Goal: Ask a question: Seek information or help from site administrators or community

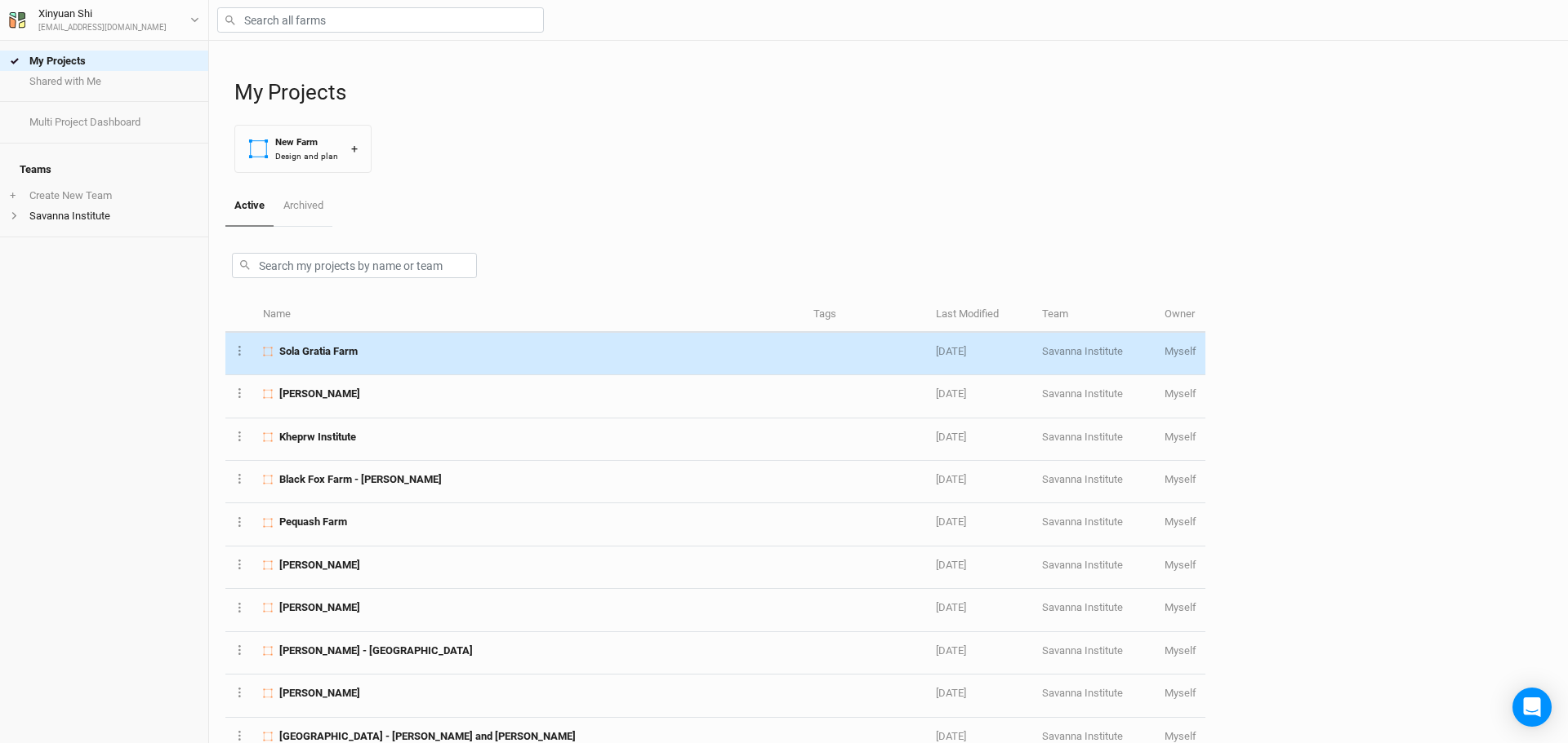
click at [338, 356] on span "Sola Gratia Farm" at bounding box center [319, 351] width 78 height 14
click at [338, 356] on div "My Projects Shared with Me Multi Project Dashboard Teams + Create New Team Sava…" at bounding box center [784, 372] width 1568 height 743
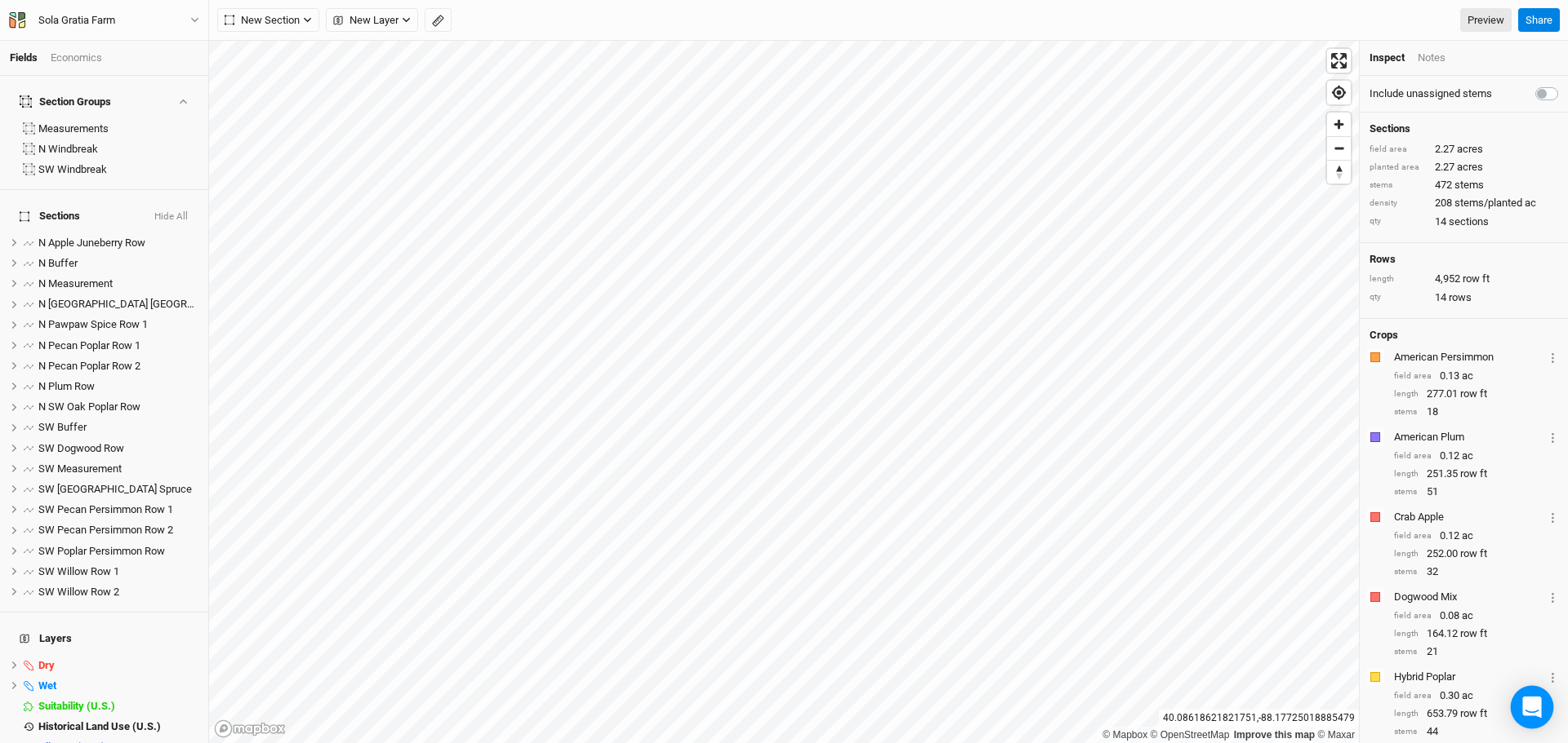
click at [1532, 705] on icon "Open Intercom Messenger" at bounding box center [1531, 707] width 19 height 21
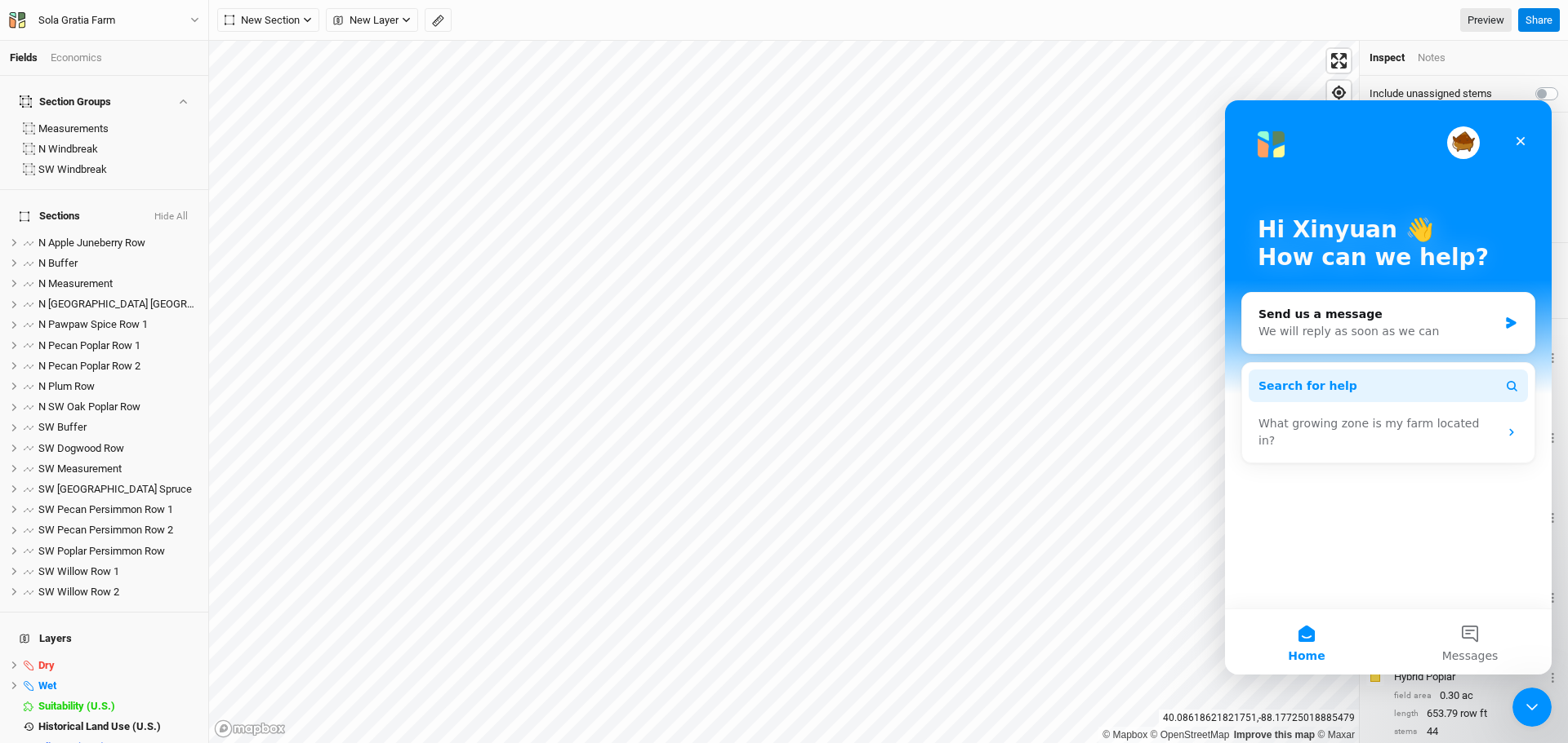
click at [1513, 383] on circle "Intercom messenger" at bounding box center [1511, 385] width 8 height 8
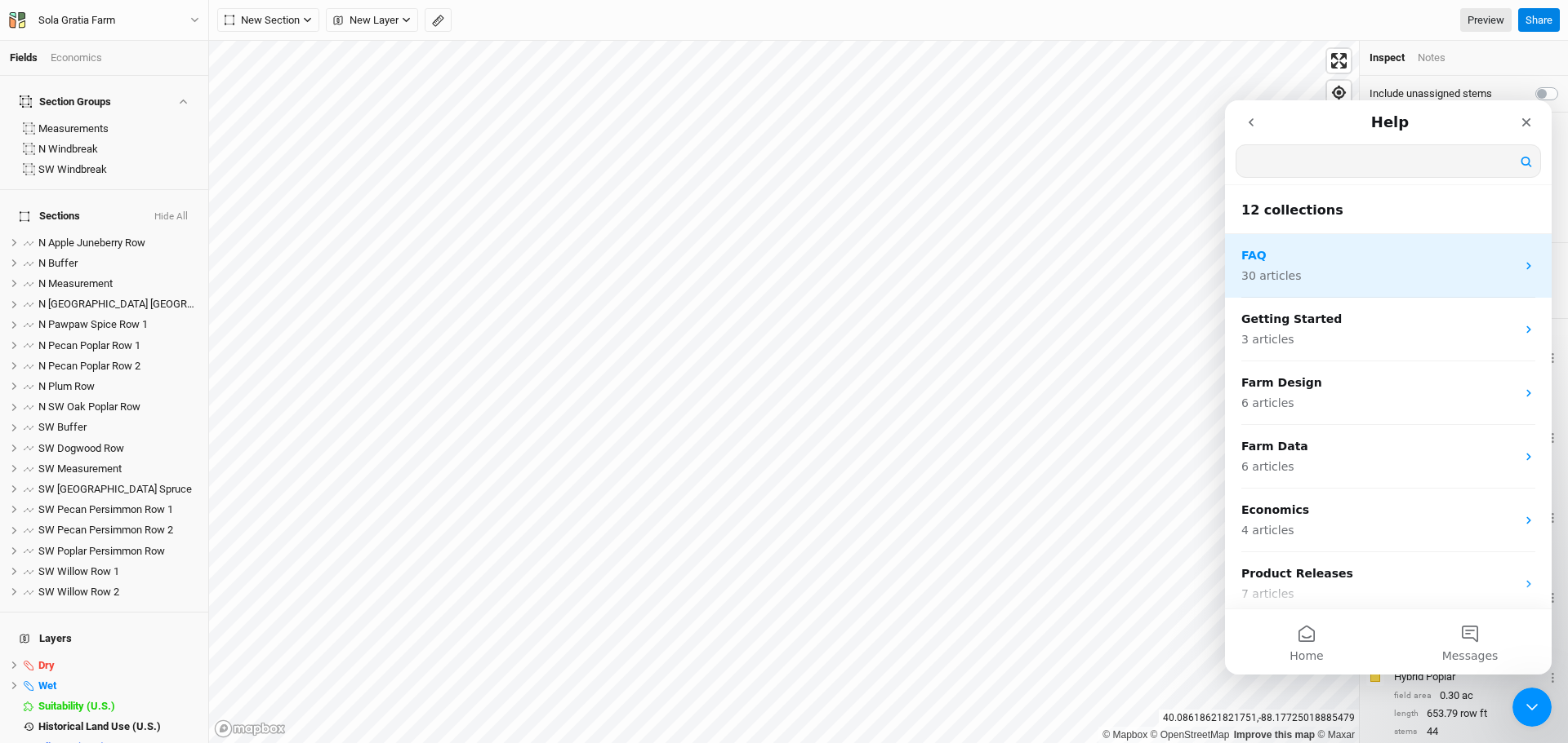
type input "d"
type input "e"
type input "2ft contour"
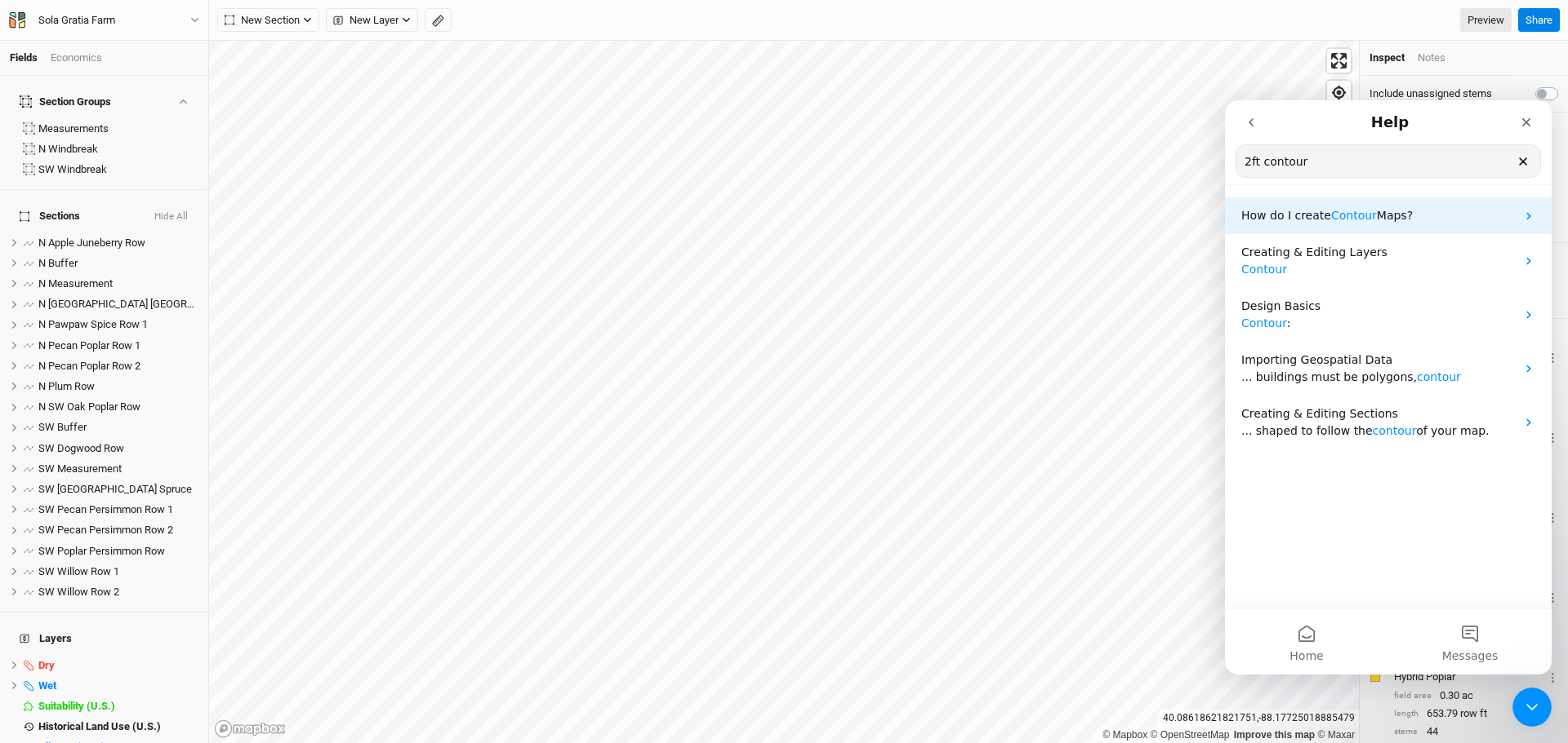
click at [1355, 215] on span "Contour" at bounding box center [1354, 215] width 46 height 13
